Goal: Information Seeking & Learning: Find specific page/section

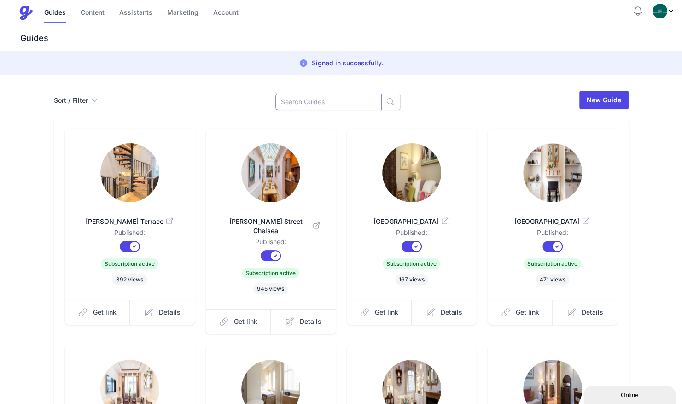
click at [326, 97] on input at bounding box center [328, 101] width 106 height 17
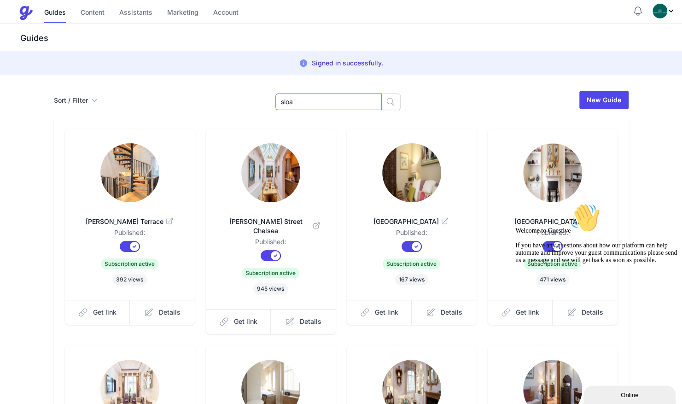
type input "sloa"
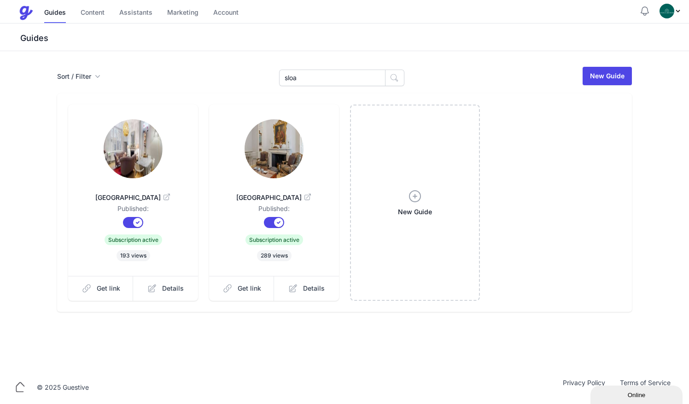
click at [106, 167] on link at bounding box center [133, 149] width 100 height 61
click at [109, 284] on span "Get link" at bounding box center [108, 288] width 23 height 9
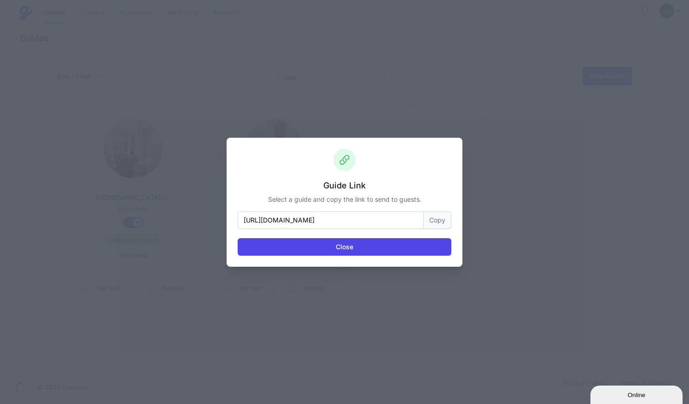
click at [434, 221] on button "Copy" at bounding box center [438, 219] width 28 height 17
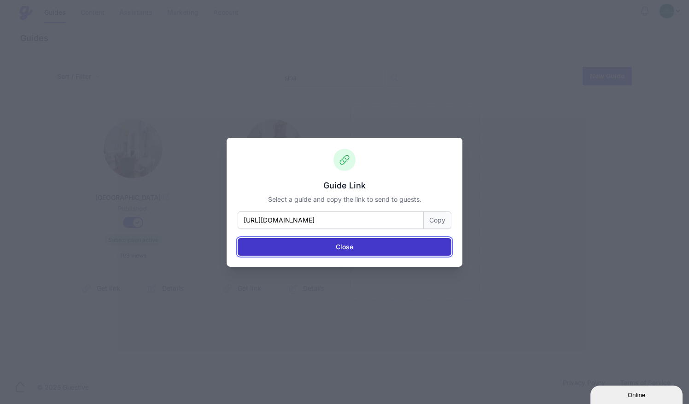
click at [347, 249] on button "Close" at bounding box center [345, 246] width 214 height 17
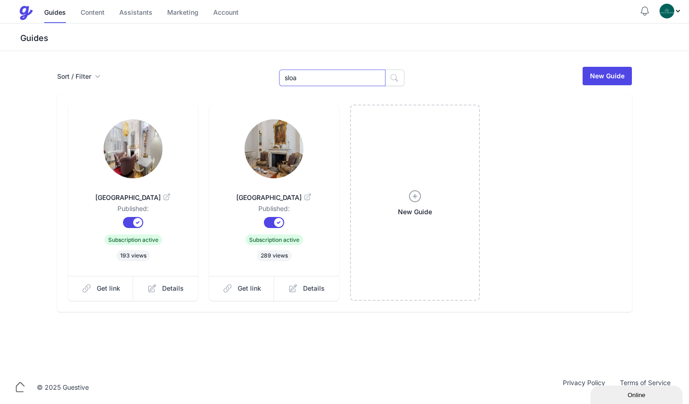
drag, startPoint x: 323, startPoint y: 77, endPoint x: 228, endPoint y: 79, distance: 94.9
click at [228, 79] on div "Sort / Filter Sort Name Created Unsorted All Published Unpublished Archived slo…" at bounding box center [344, 76] width 575 height 20
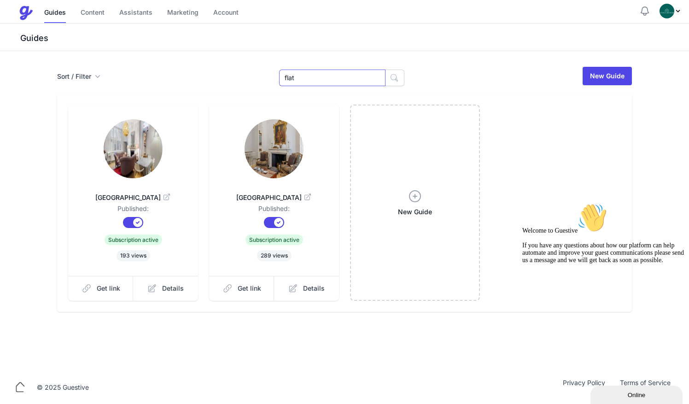
type input "flat"
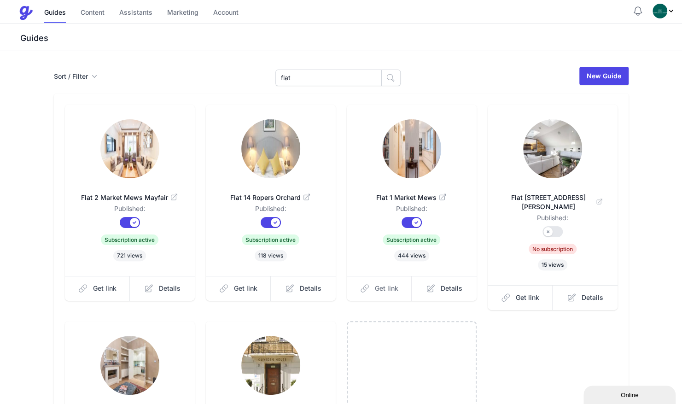
click at [378, 288] on span "Get link" at bounding box center [386, 288] width 23 height 9
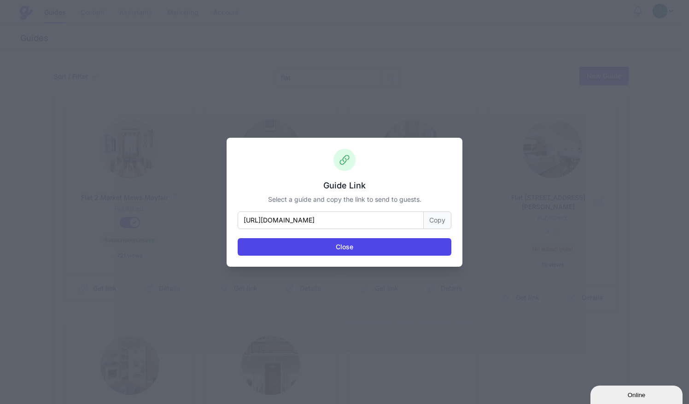
click at [446, 216] on button "Copy" at bounding box center [438, 219] width 28 height 17
